Goal: Task Accomplishment & Management: Use online tool/utility

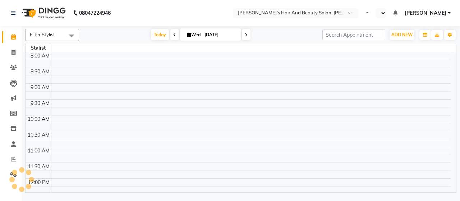
select select "en"
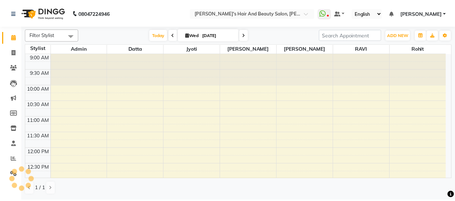
scroll to position [249, 0]
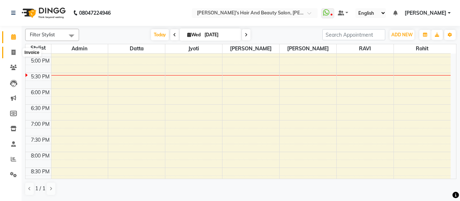
click at [16, 51] on span at bounding box center [13, 53] width 13 height 8
select select "service"
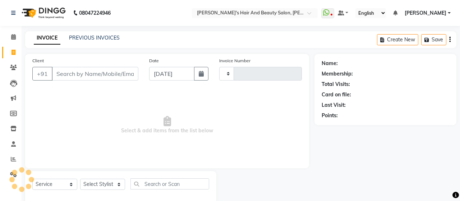
type input "3726"
select select "6429"
click at [85, 77] on input "Client" at bounding box center [94, 74] width 85 height 14
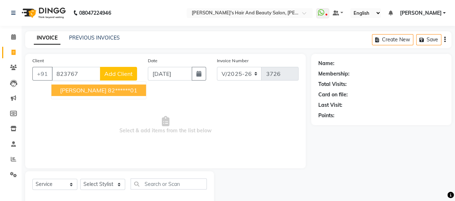
click at [108, 92] on ngb-highlight "82******01" at bounding box center [122, 90] width 29 height 7
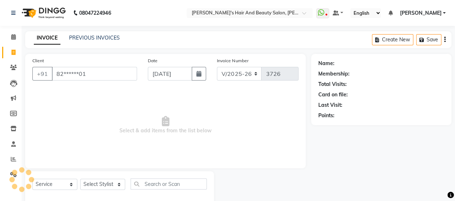
type input "82******01"
select select "1: Object"
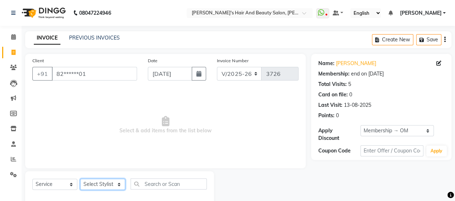
click at [99, 187] on select "Select Stylist Admin [PERSON_NAME] [PERSON_NAME] [PERSON_NAME] Rohit [PERSON_NA…" at bounding box center [102, 184] width 45 height 11
select select "62464"
click at [80, 179] on select "Select Stylist Admin [PERSON_NAME] [PERSON_NAME] [PERSON_NAME] Rohit [PERSON_NA…" at bounding box center [102, 184] width 45 height 11
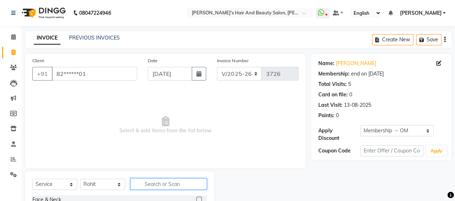
click at [173, 188] on input "text" at bounding box center [168, 183] width 76 height 11
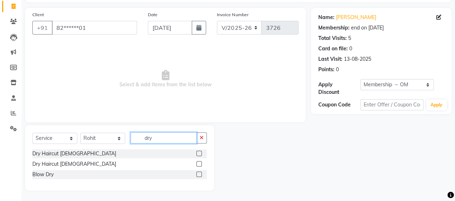
type input "dry"
click at [198, 164] on label at bounding box center [198, 163] width 5 height 5
click at [198, 164] on input "checkbox" at bounding box center [198, 164] width 5 height 5
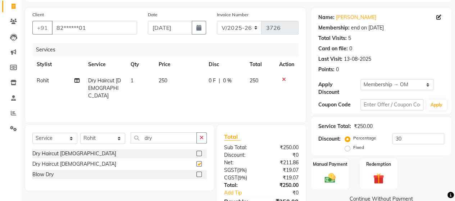
checkbox input "false"
click at [161, 133] on input "dry" at bounding box center [163, 137] width 66 height 11
type input "d"
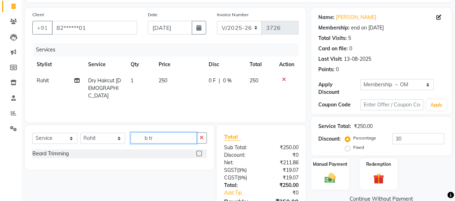
type input "b tr"
click at [197, 152] on label at bounding box center [198, 153] width 5 height 5
click at [197, 152] on input "checkbox" at bounding box center [198, 153] width 5 height 5
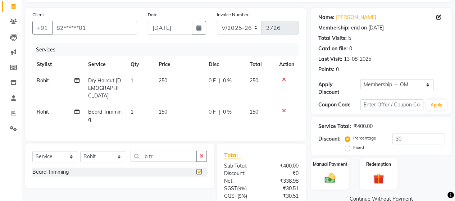
checkbox input "false"
click at [171, 82] on td "250" at bounding box center [179, 88] width 50 height 31
select select "62464"
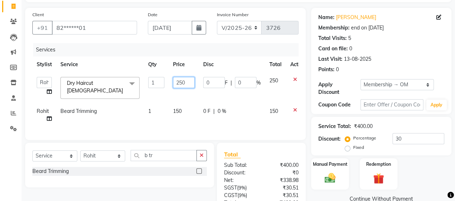
click at [184, 82] on input "250" at bounding box center [184, 82] width 22 height 11
click at [181, 84] on input "250" at bounding box center [184, 82] width 22 height 11
type input "200"
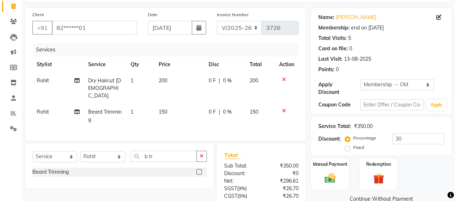
click at [185, 124] on div "Services Stylist Service Qty Price Disc Total Action Rohit Dry Haircut [DEMOGRA…" at bounding box center [165, 88] width 266 height 90
click at [335, 173] on img at bounding box center [330, 177] width 18 height 13
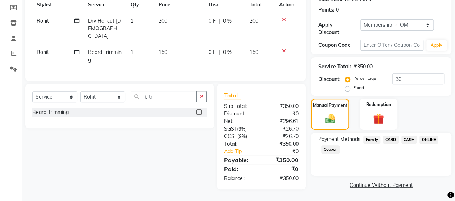
click at [428, 139] on span "ONLINE" at bounding box center [428, 139] width 19 height 8
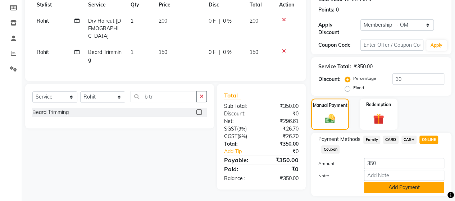
click at [407, 189] on button "Add Payment" at bounding box center [404, 187] width 80 height 11
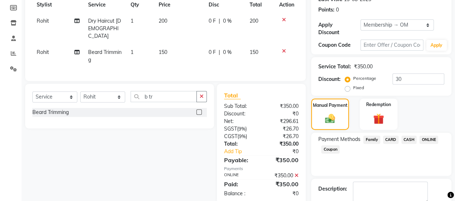
scroll to position [146, 0]
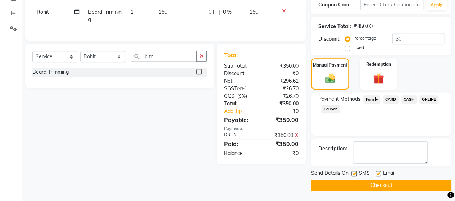
click at [425, 180] on button "Checkout" at bounding box center [381, 185] width 140 height 11
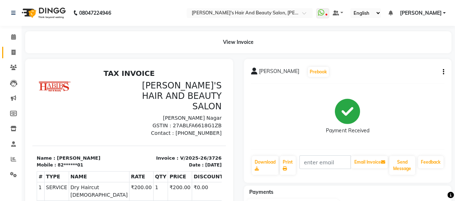
click at [13, 47] on link "Invoice" at bounding box center [10, 53] width 17 height 12
select select "6429"
select select "service"
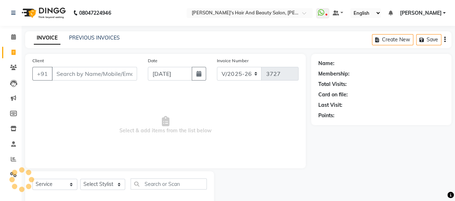
scroll to position [15, 0]
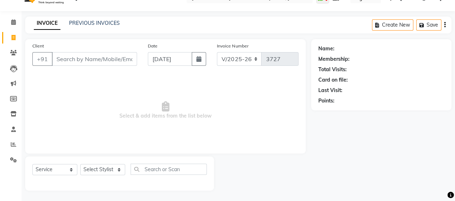
click at [63, 57] on input "Client" at bounding box center [94, 59] width 85 height 14
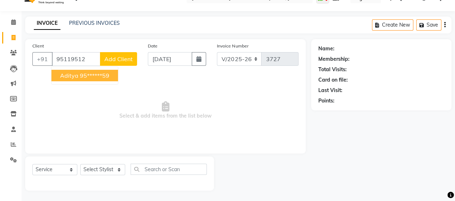
click at [90, 74] on ngb-highlight "95******59" at bounding box center [94, 75] width 29 height 7
type input "95******59"
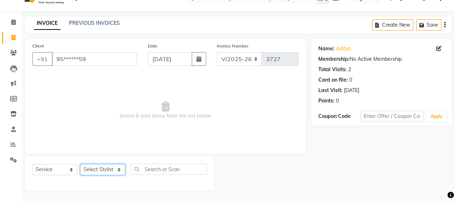
click at [111, 166] on select "Select Stylist Admin [PERSON_NAME] [PERSON_NAME] [PERSON_NAME] Rohit [PERSON_NA…" at bounding box center [102, 169] width 45 height 11
select select "48824"
click at [80, 164] on select "Select Stylist Admin [PERSON_NAME] [PERSON_NAME] [PERSON_NAME] Rohit [PERSON_NA…" at bounding box center [102, 169] width 45 height 11
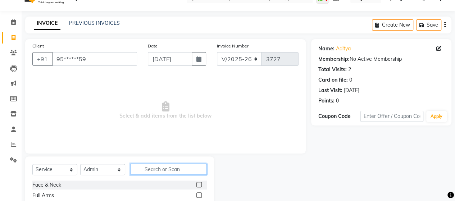
click at [176, 172] on input "text" at bounding box center [168, 169] width 76 height 11
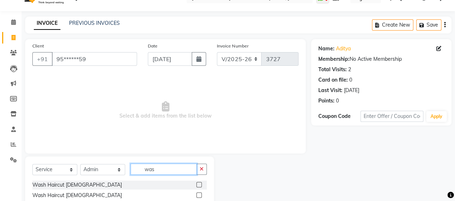
type input "was"
click at [198, 195] on label at bounding box center [198, 194] width 5 height 5
click at [198, 195] on input "checkbox" at bounding box center [198, 195] width 5 height 5
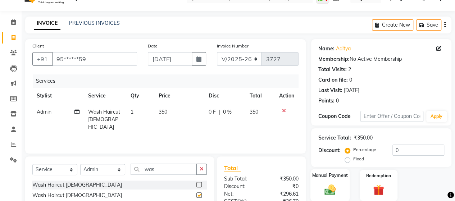
checkbox input "false"
click at [332, 183] on img at bounding box center [330, 189] width 18 height 13
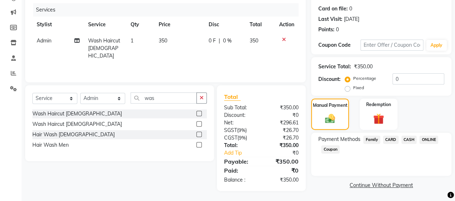
click at [426, 140] on span "ONLINE" at bounding box center [428, 139] width 19 height 8
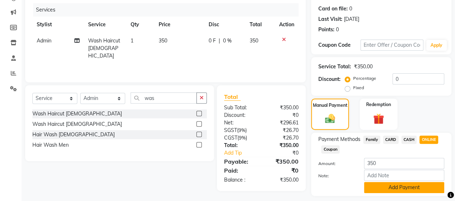
click at [403, 188] on button "Add Payment" at bounding box center [404, 187] width 80 height 11
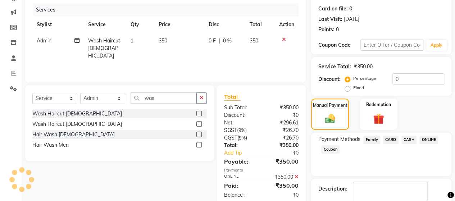
scroll to position [126, 0]
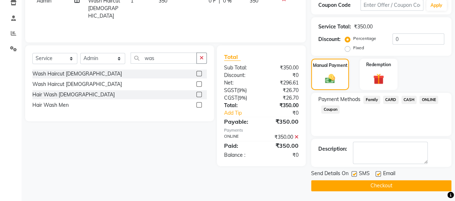
click at [421, 184] on button "Checkout" at bounding box center [381, 185] width 140 height 11
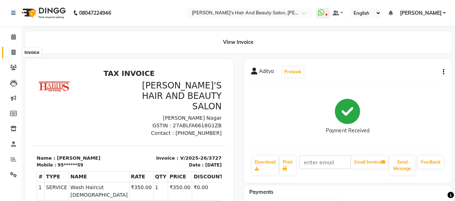
click at [12, 54] on icon at bounding box center [14, 52] width 4 height 5
select select "service"
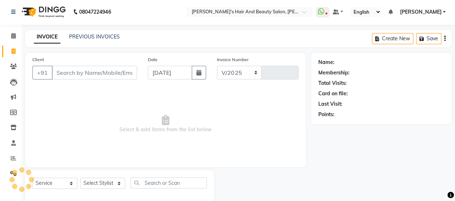
select select "6429"
type input "3728"
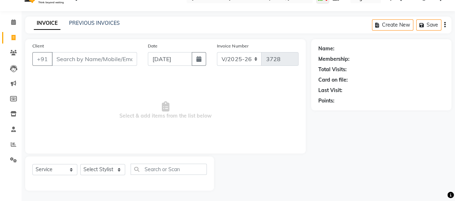
click at [73, 62] on input "Client" at bounding box center [94, 59] width 85 height 14
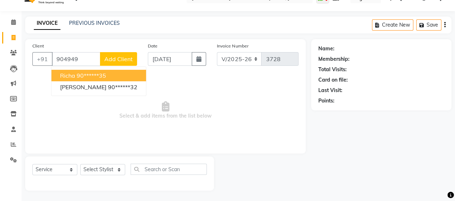
click at [97, 79] on button "[PERSON_NAME] 90******35" at bounding box center [98, 76] width 95 height 12
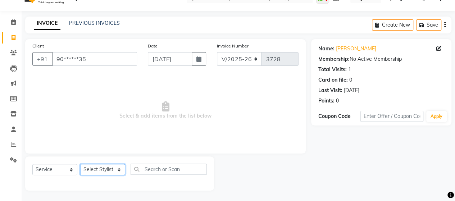
click at [103, 171] on select "Select Stylist Admin [PERSON_NAME] [PERSON_NAME] [PERSON_NAME] Rohit [PERSON_NA…" at bounding box center [102, 169] width 45 height 11
click at [168, 87] on span "Select & add items from the list below" at bounding box center [165, 110] width 266 height 72
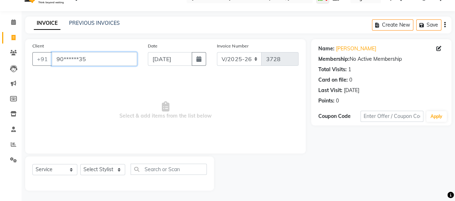
click at [110, 60] on input "90******35" at bounding box center [94, 59] width 85 height 14
type input "9"
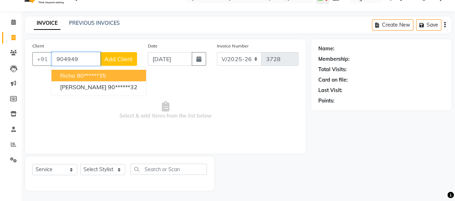
click at [101, 78] on ngb-highlight "90******35" at bounding box center [91, 75] width 29 height 7
type input "90******35"
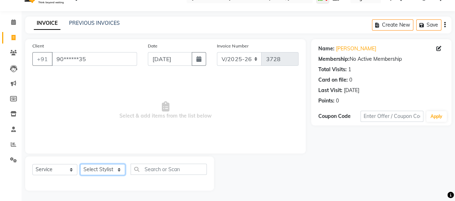
click at [98, 170] on select "Select Stylist Admin [PERSON_NAME] [PERSON_NAME] [PERSON_NAME] Rohit [PERSON_NA…" at bounding box center [102, 169] width 45 height 11
select select "48824"
click at [80, 164] on select "Select Stylist Admin [PERSON_NAME] [PERSON_NAME] [PERSON_NAME] Rohit [PERSON_NA…" at bounding box center [102, 169] width 45 height 11
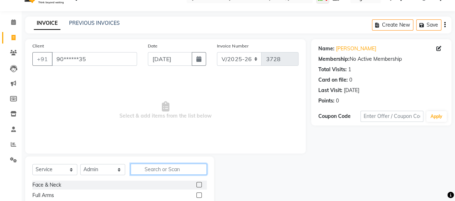
click at [151, 171] on input "text" at bounding box center [168, 169] width 76 height 11
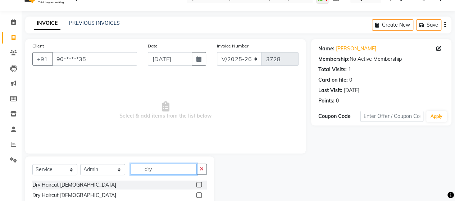
type input "dry"
click at [199, 183] on label at bounding box center [198, 184] width 5 height 5
click at [199, 183] on input "checkbox" at bounding box center [198, 185] width 5 height 5
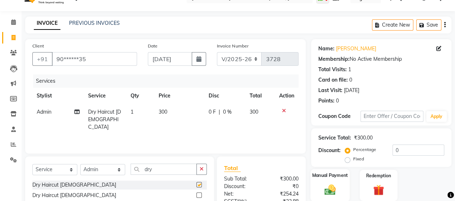
checkbox input "false"
click at [327, 192] on img at bounding box center [330, 189] width 18 height 13
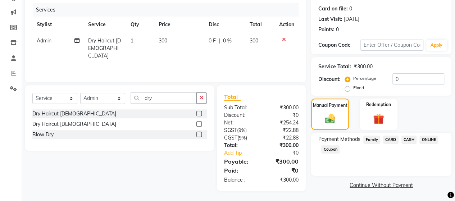
click at [433, 140] on span "ONLINE" at bounding box center [428, 139] width 19 height 8
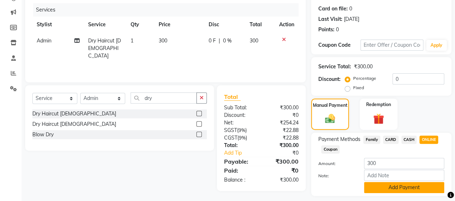
click at [428, 187] on button "Add Payment" at bounding box center [404, 187] width 80 height 11
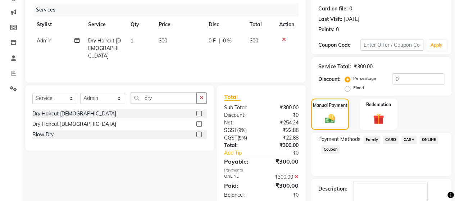
scroll to position [126, 0]
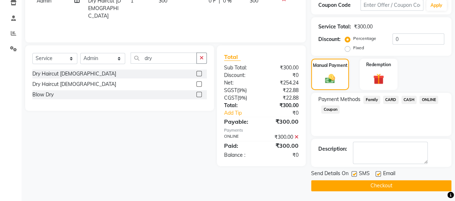
click at [405, 183] on button "Checkout" at bounding box center [381, 185] width 140 height 11
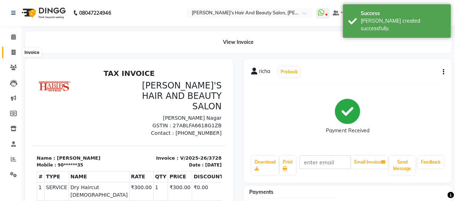
click at [12, 55] on icon at bounding box center [14, 52] width 4 height 5
select select "service"
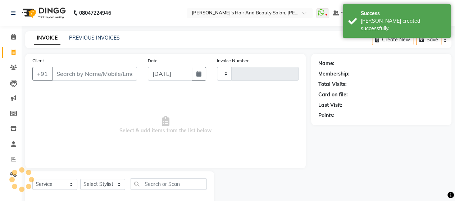
type input "3729"
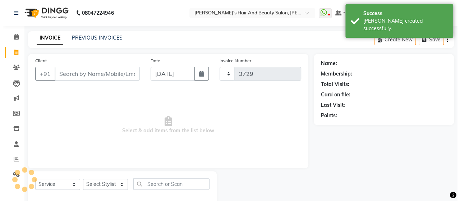
scroll to position [15, 0]
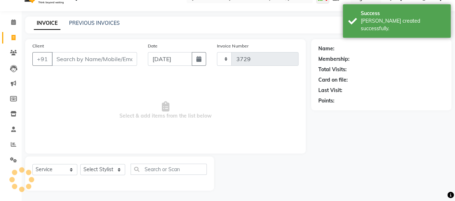
select select "6429"
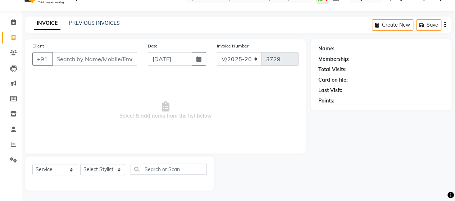
click at [75, 62] on input "Client" at bounding box center [94, 59] width 85 height 14
type input "9"
type input "8010050236"
click at [121, 60] on span "Add Client" at bounding box center [118, 58] width 28 height 7
select select "22"
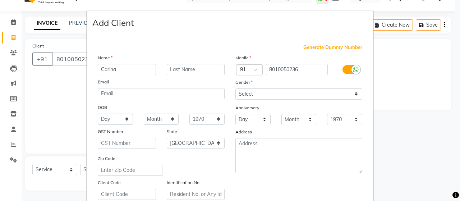
type input "Carina"
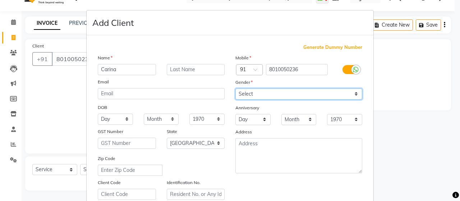
click at [246, 93] on select "Select [DEMOGRAPHIC_DATA] [DEMOGRAPHIC_DATA] Other Prefer Not To Say" at bounding box center [298, 93] width 127 height 11
select select "[DEMOGRAPHIC_DATA]"
click at [235, 88] on select "Select [DEMOGRAPHIC_DATA] [DEMOGRAPHIC_DATA] Other Prefer Not To Say" at bounding box center [298, 93] width 127 height 11
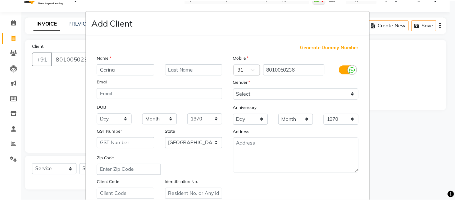
scroll to position [129, 0]
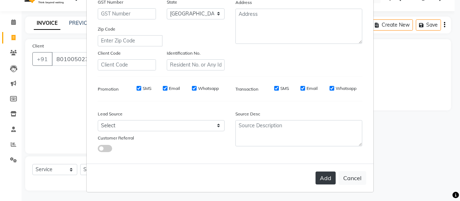
click at [326, 180] on button "Add" at bounding box center [326, 177] width 20 height 13
type input "80******36"
select select
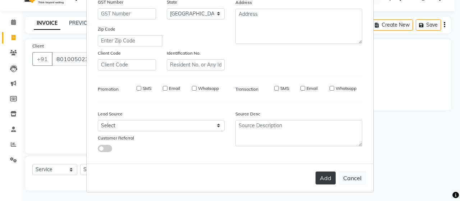
select select "null"
select select
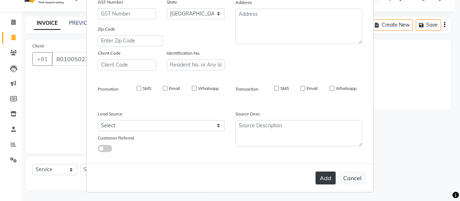
checkbox input "false"
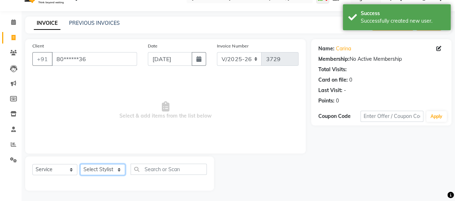
click at [109, 171] on select "Select Stylist Admin [PERSON_NAME] [PERSON_NAME] [PERSON_NAME] Rohit [PERSON_NA…" at bounding box center [102, 169] width 45 height 11
select select "62464"
click at [80, 164] on select "Select Stylist Admin [PERSON_NAME] [PERSON_NAME] [PERSON_NAME] Rohit [PERSON_NA…" at bounding box center [102, 169] width 45 height 11
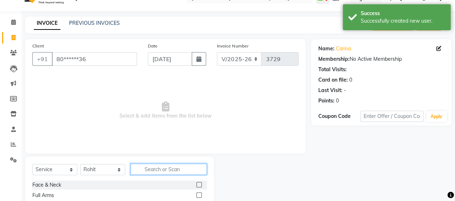
click at [149, 167] on input "text" at bounding box center [168, 169] width 76 height 11
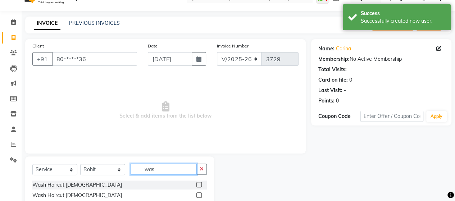
type input "was"
click at [199, 185] on label at bounding box center [198, 184] width 5 height 5
click at [199, 185] on input "checkbox" at bounding box center [198, 185] width 5 height 5
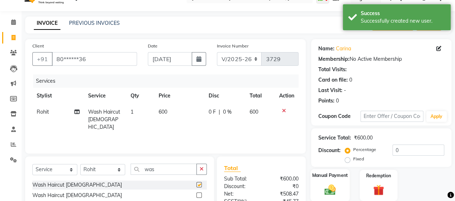
checkbox input "false"
click at [332, 184] on img at bounding box center [330, 189] width 18 height 13
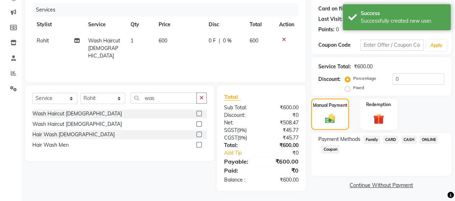
click at [410, 140] on span "CASH" at bounding box center [408, 139] width 15 height 8
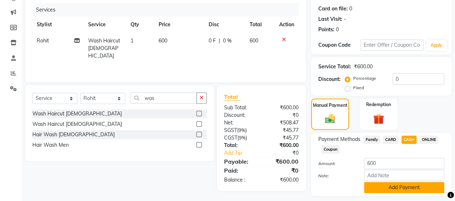
click at [399, 190] on button "Add Payment" at bounding box center [404, 187] width 80 height 11
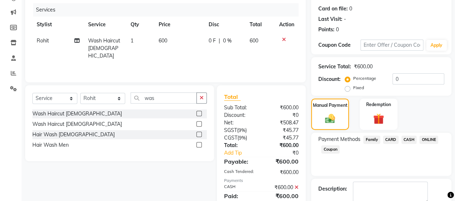
scroll to position [126, 0]
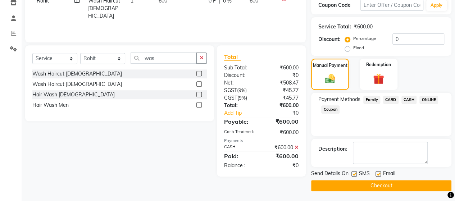
click at [409, 188] on button "Checkout" at bounding box center [381, 185] width 140 height 11
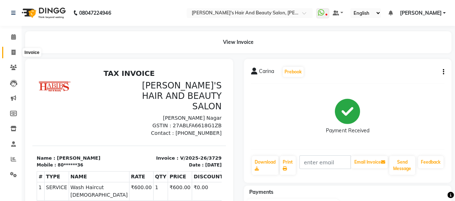
click at [14, 50] on icon at bounding box center [14, 52] width 4 height 5
select select "6429"
select select "service"
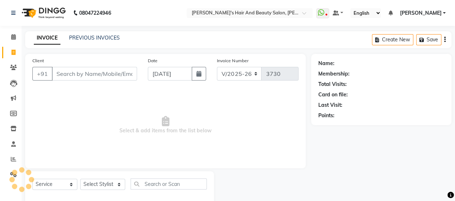
scroll to position [15, 0]
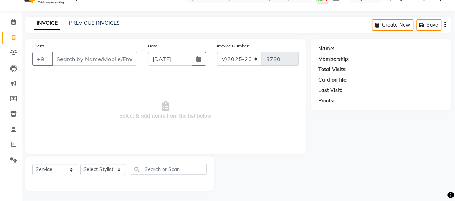
click at [83, 60] on input "Client" at bounding box center [94, 59] width 85 height 14
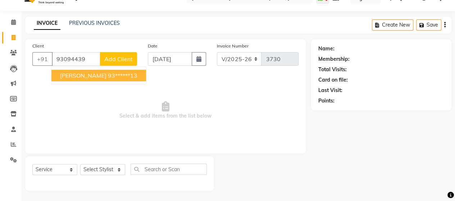
click at [119, 76] on button "[PERSON_NAME] 93******13" at bounding box center [98, 76] width 95 height 12
type input "93******13"
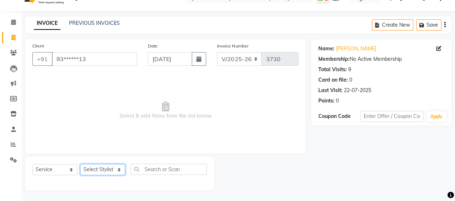
click at [116, 171] on select "Select Stylist Admin [PERSON_NAME] [PERSON_NAME] [PERSON_NAME] Rohit [PERSON_NA…" at bounding box center [102, 169] width 45 height 11
select select "48824"
click at [80, 164] on select "Select Stylist Admin [PERSON_NAME] [PERSON_NAME] [PERSON_NAME] Rohit [PERSON_NA…" at bounding box center [102, 169] width 45 height 11
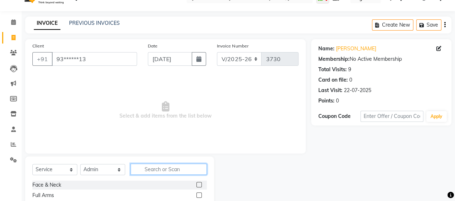
click at [146, 174] on input "text" at bounding box center [168, 169] width 76 height 11
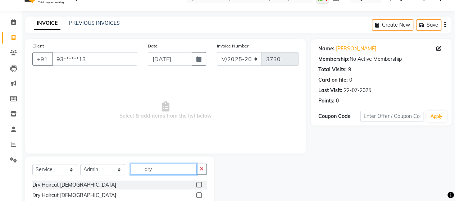
type input "dry"
click at [197, 193] on label at bounding box center [198, 194] width 5 height 5
click at [197, 193] on input "checkbox" at bounding box center [198, 195] width 5 height 5
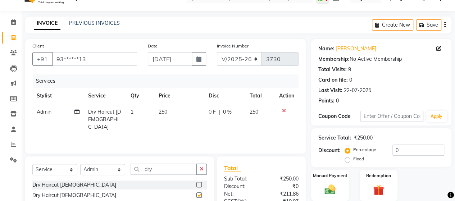
checkbox input "false"
click at [337, 184] on img at bounding box center [330, 189] width 18 height 13
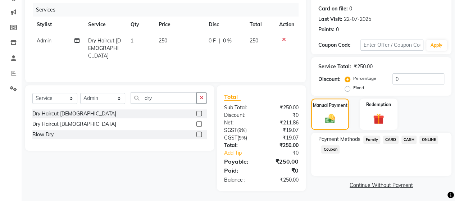
click at [426, 137] on span "ONLINE" at bounding box center [428, 139] width 19 height 8
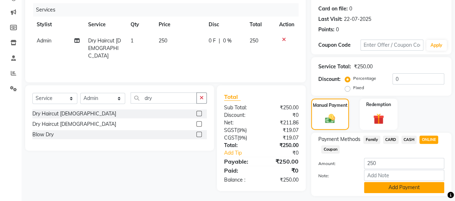
click at [417, 188] on button "Add Payment" at bounding box center [404, 187] width 80 height 11
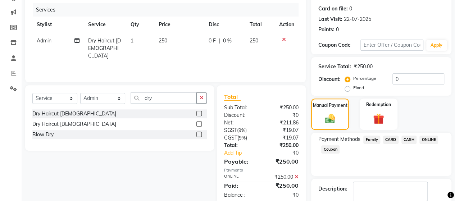
scroll to position [126, 0]
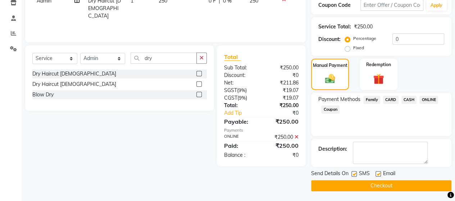
click at [395, 182] on button "Checkout" at bounding box center [381, 185] width 140 height 11
